Goal: Information Seeking & Learning: Learn about a topic

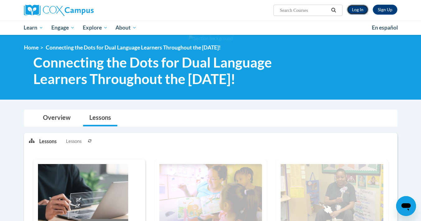
click at [355, 6] on link "Log In" at bounding box center [357, 10] width 21 height 10
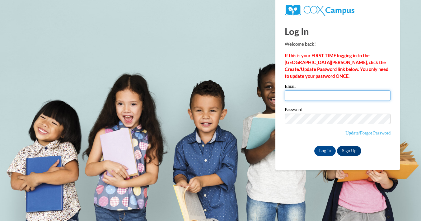
click at [322, 97] on input "Email" at bounding box center [338, 95] width 106 height 11
type input "20328195@k12.hi.us"
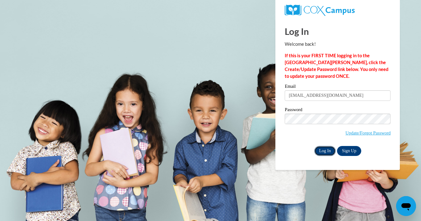
click at [319, 148] on input "Log In" at bounding box center [325, 151] width 22 height 10
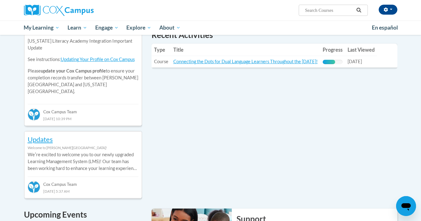
scroll to position [243, 0]
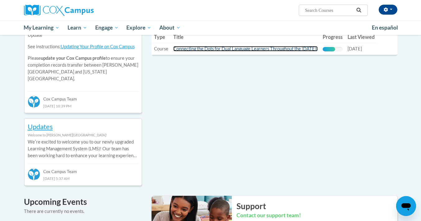
click at [258, 46] on link "Connecting the Dots for Dual Language Learners Throughout the [DATE]!" at bounding box center [245, 48] width 144 height 5
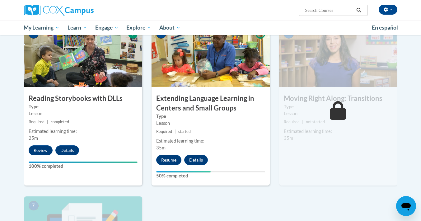
scroll to position [324, 0]
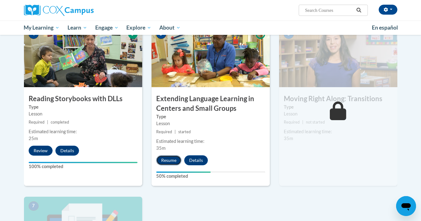
click at [170, 161] on button "Resume" at bounding box center [168, 160] width 25 height 10
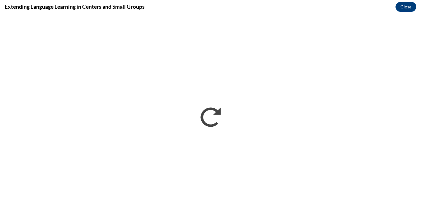
scroll to position [0, 0]
